Goal: Task Accomplishment & Management: Manage account settings

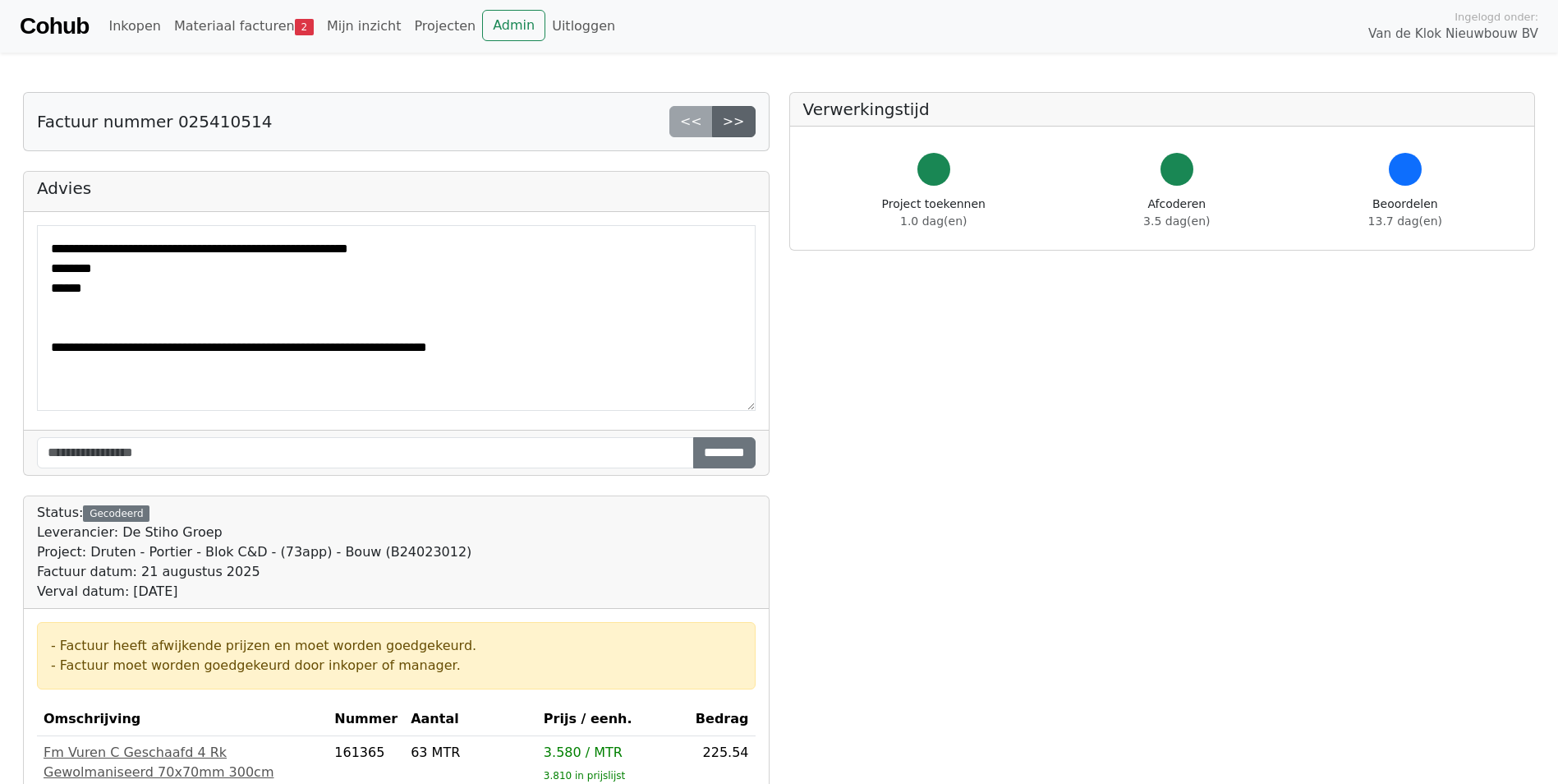
click at [732, 122] on link ">>" at bounding box center [734, 121] width 44 height 31
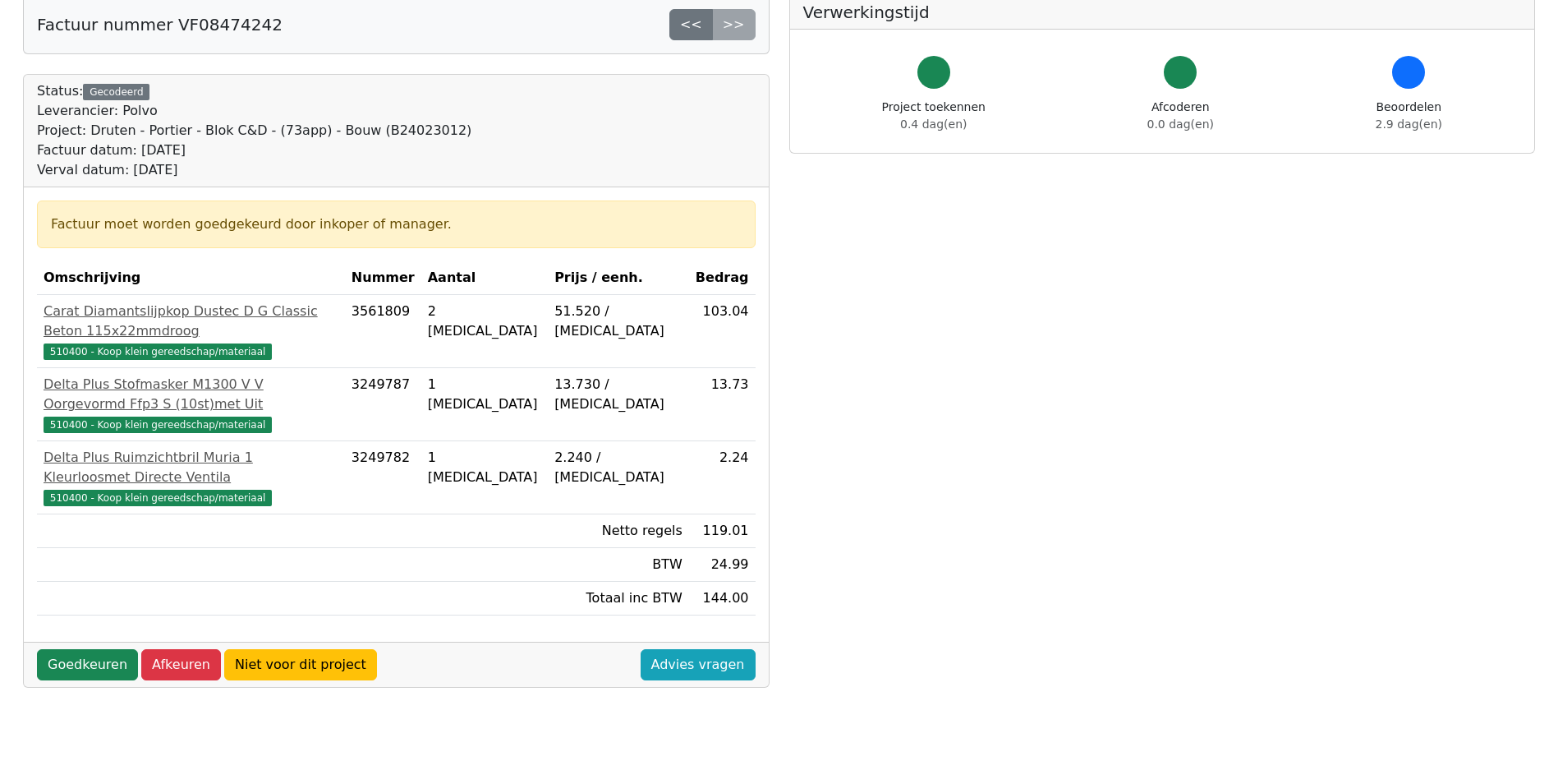
scroll to position [246, 0]
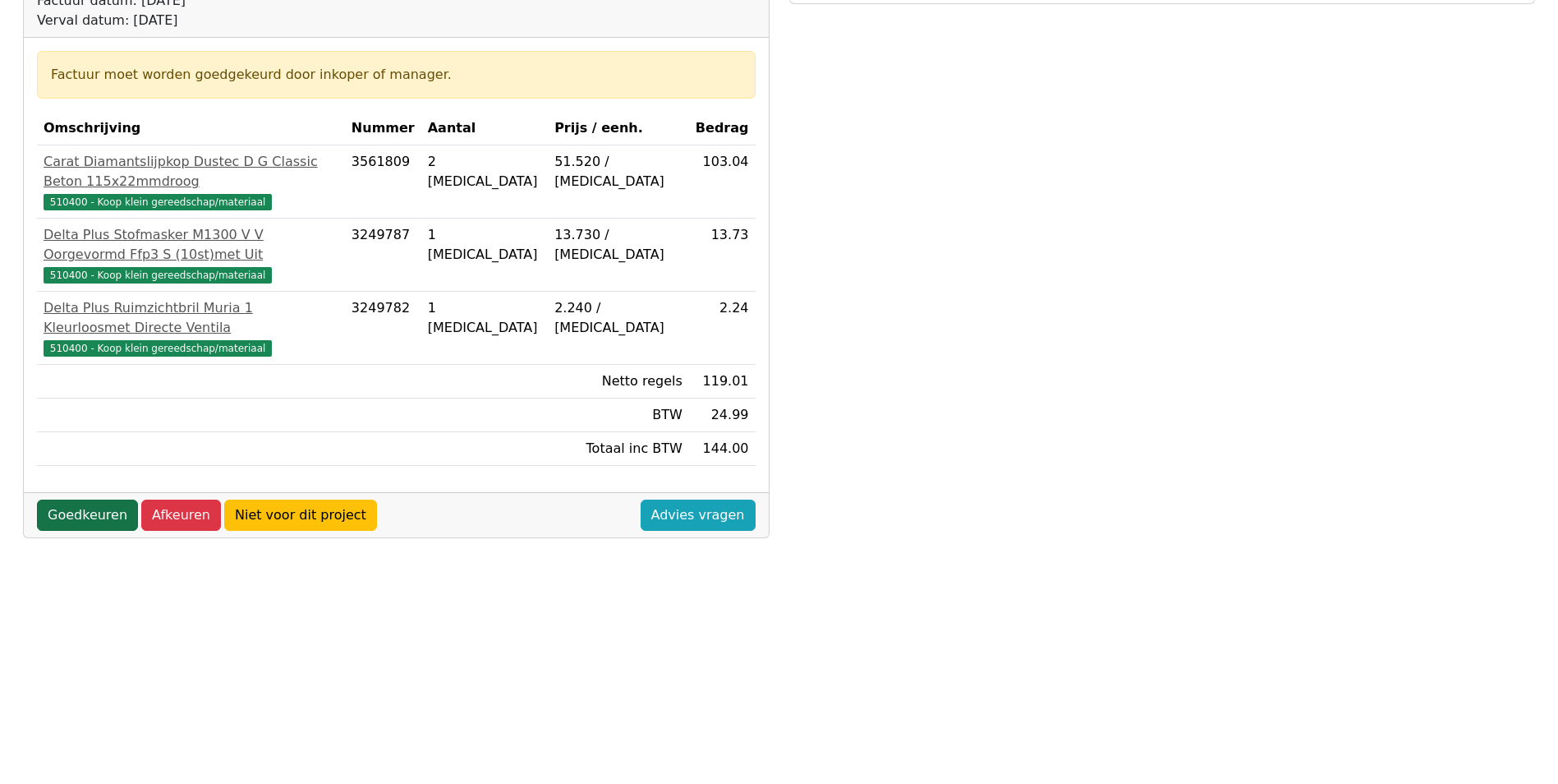
click at [65, 499] on link "Goedkeuren" at bounding box center [87, 514] width 101 height 31
